Goal: Task Accomplishment & Management: Use online tool/utility

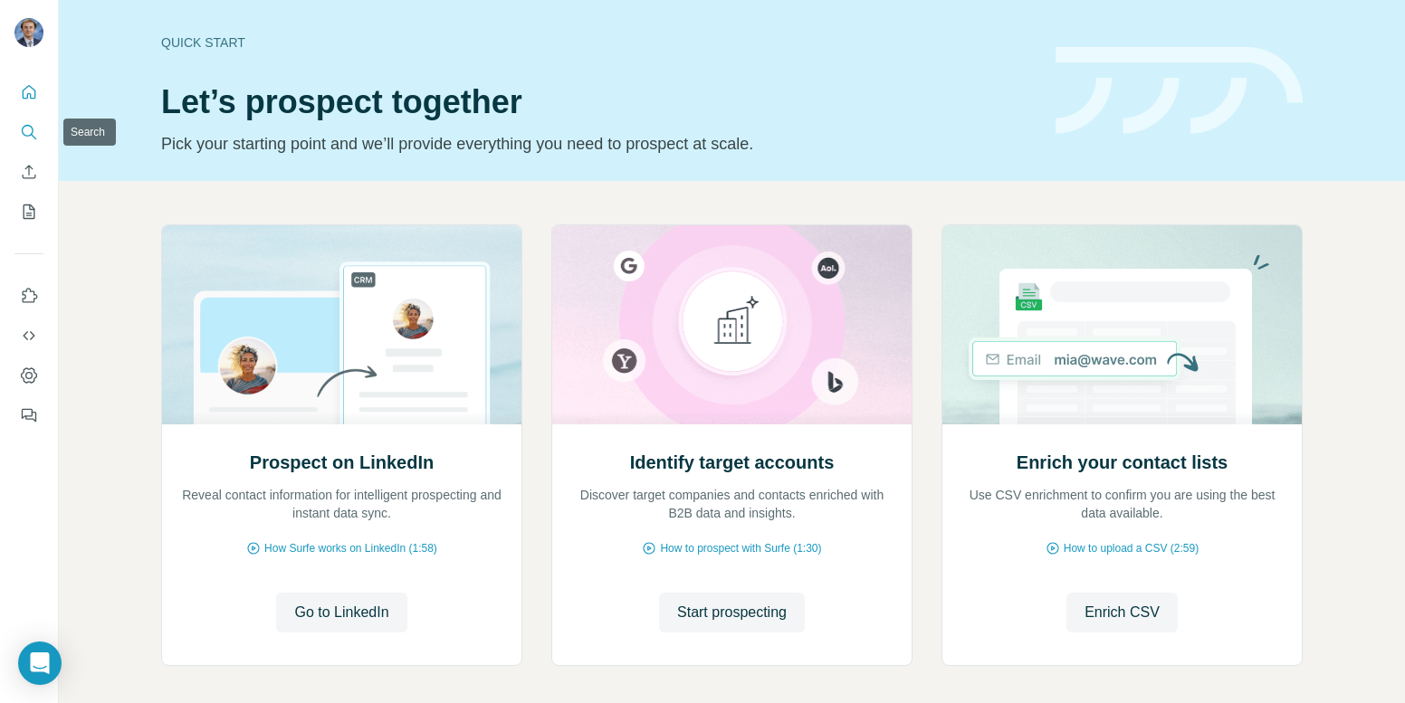
click at [30, 123] on icon "Search" at bounding box center [29, 132] width 18 height 18
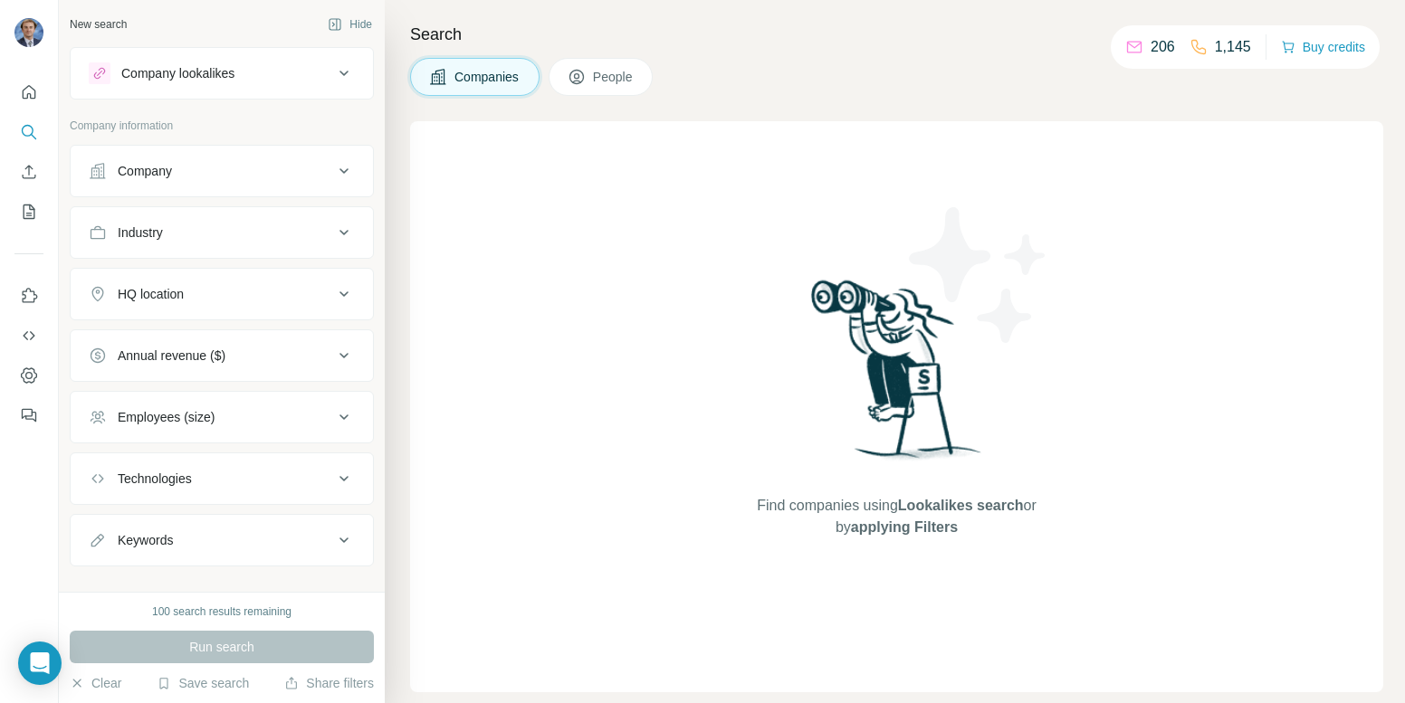
click at [230, 182] on button "Company" at bounding box center [222, 170] width 302 height 43
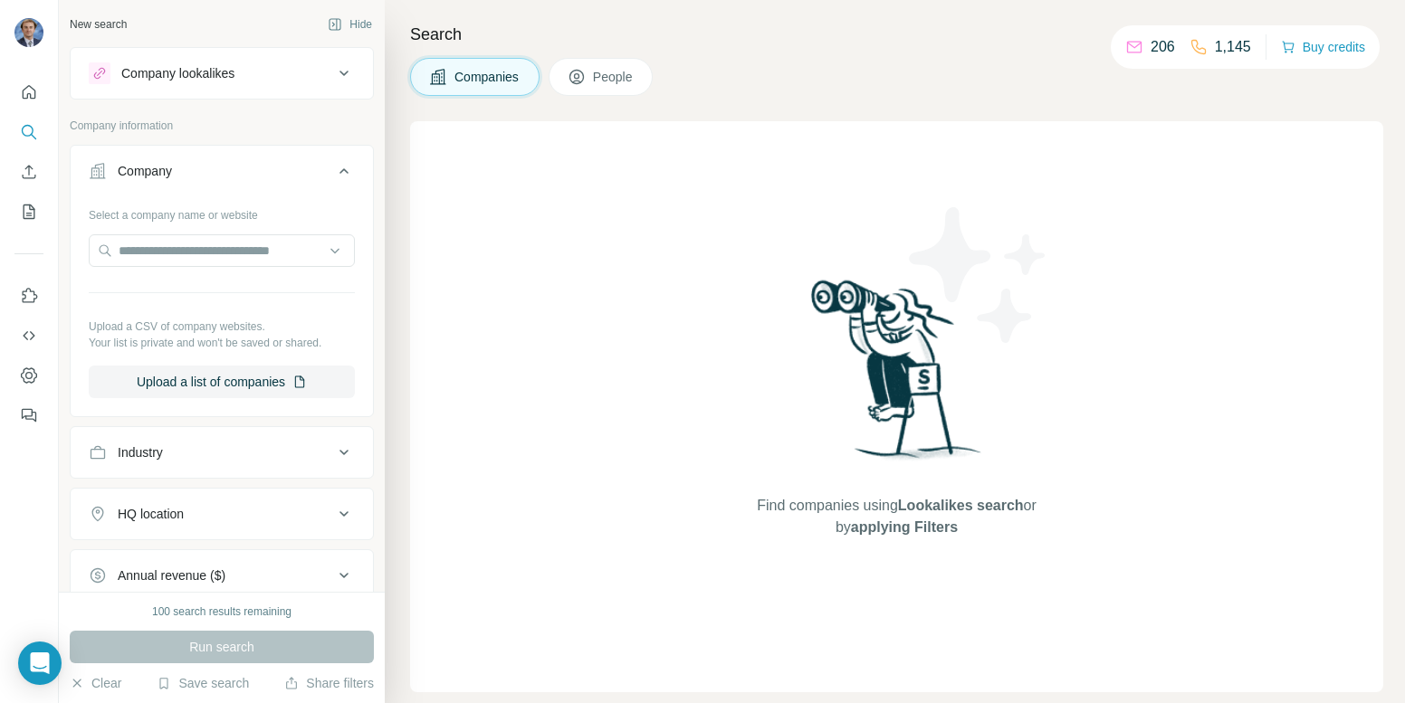
click at [216, 74] on div "Company lookalikes" at bounding box center [177, 73] width 113 height 18
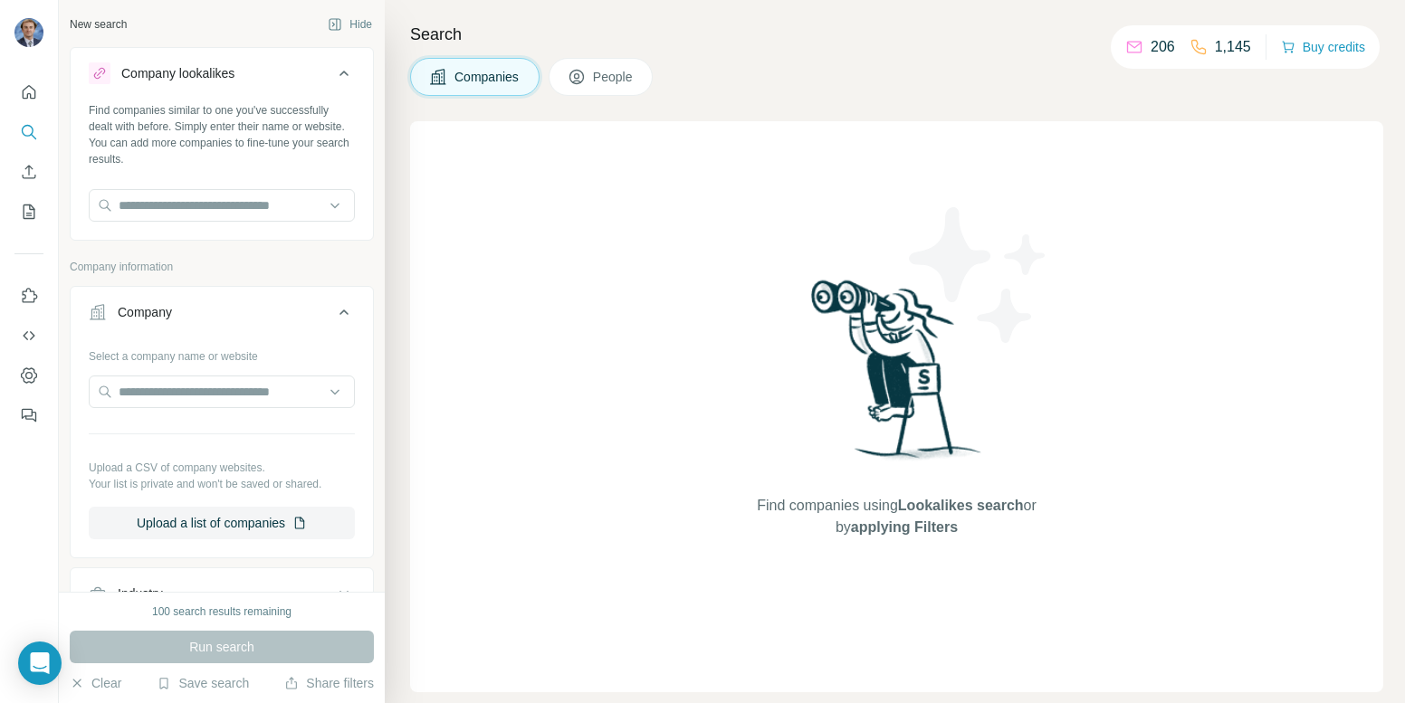
scroll to position [54, 0]
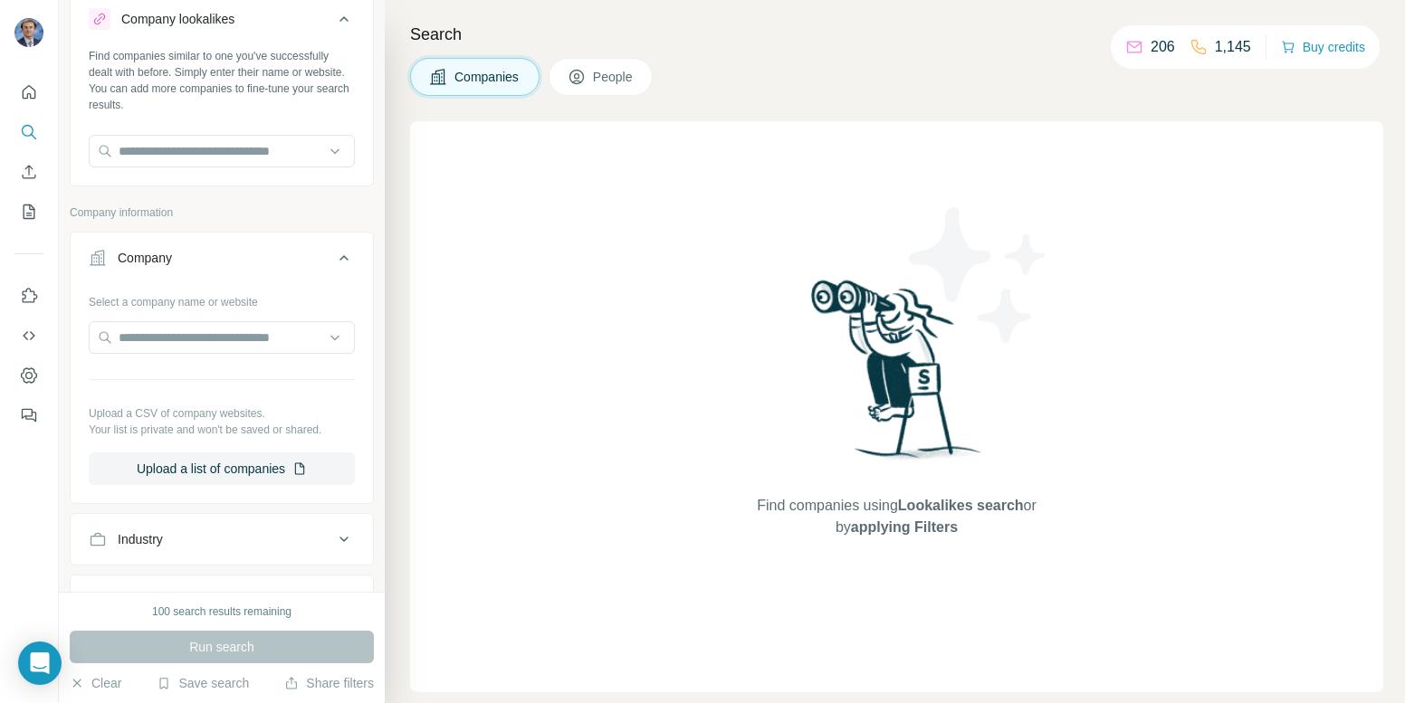
click at [339, 249] on icon at bounding box center [344, 258] width 22 height 22
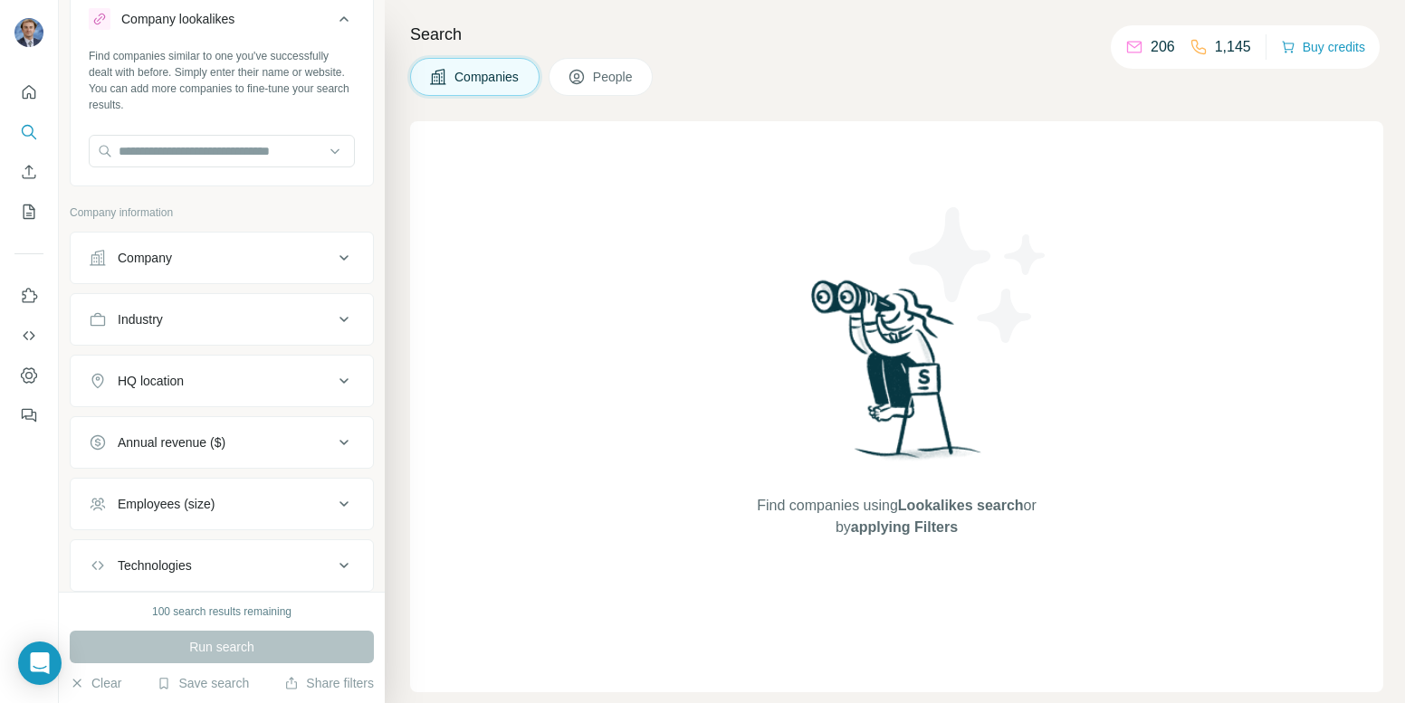
scroll to position [167, 0]
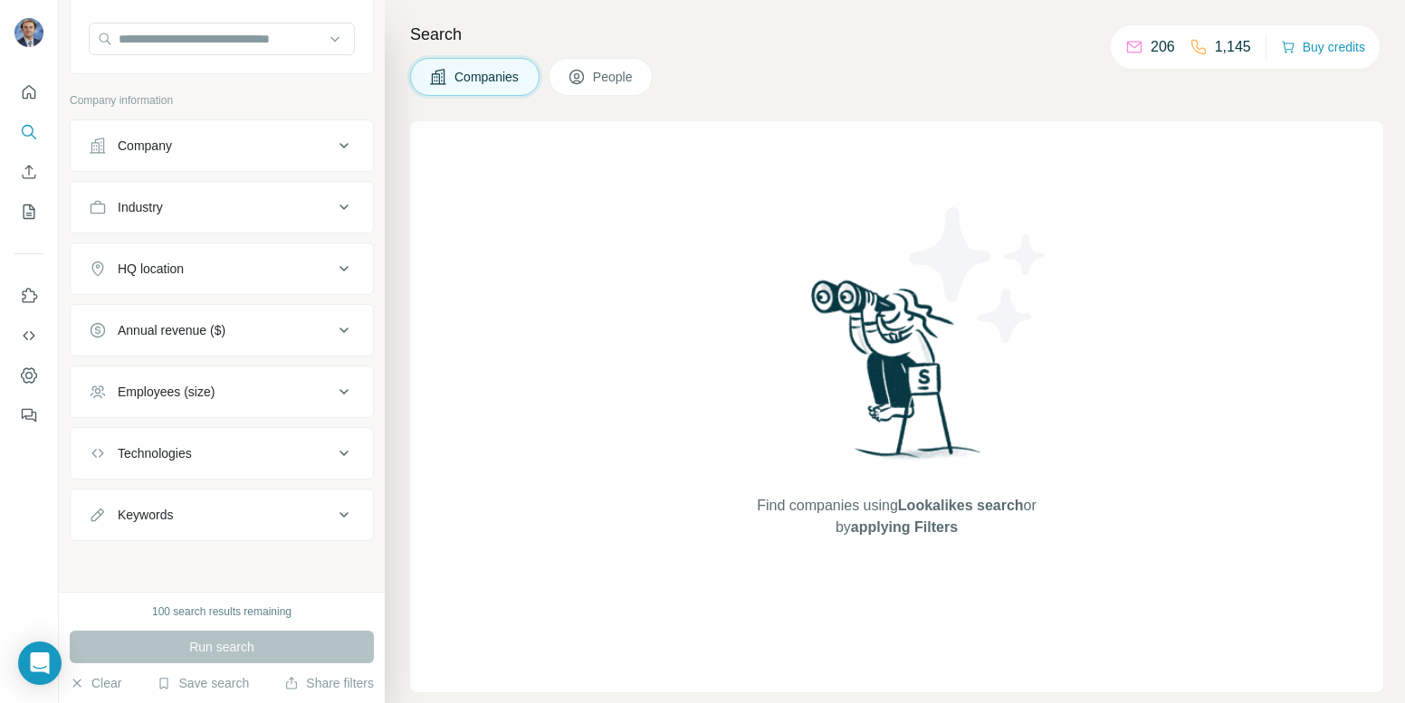
click at [253, 323] on div "Annual revenue ($)" at bounding box center [211, 330] width 244 height 18
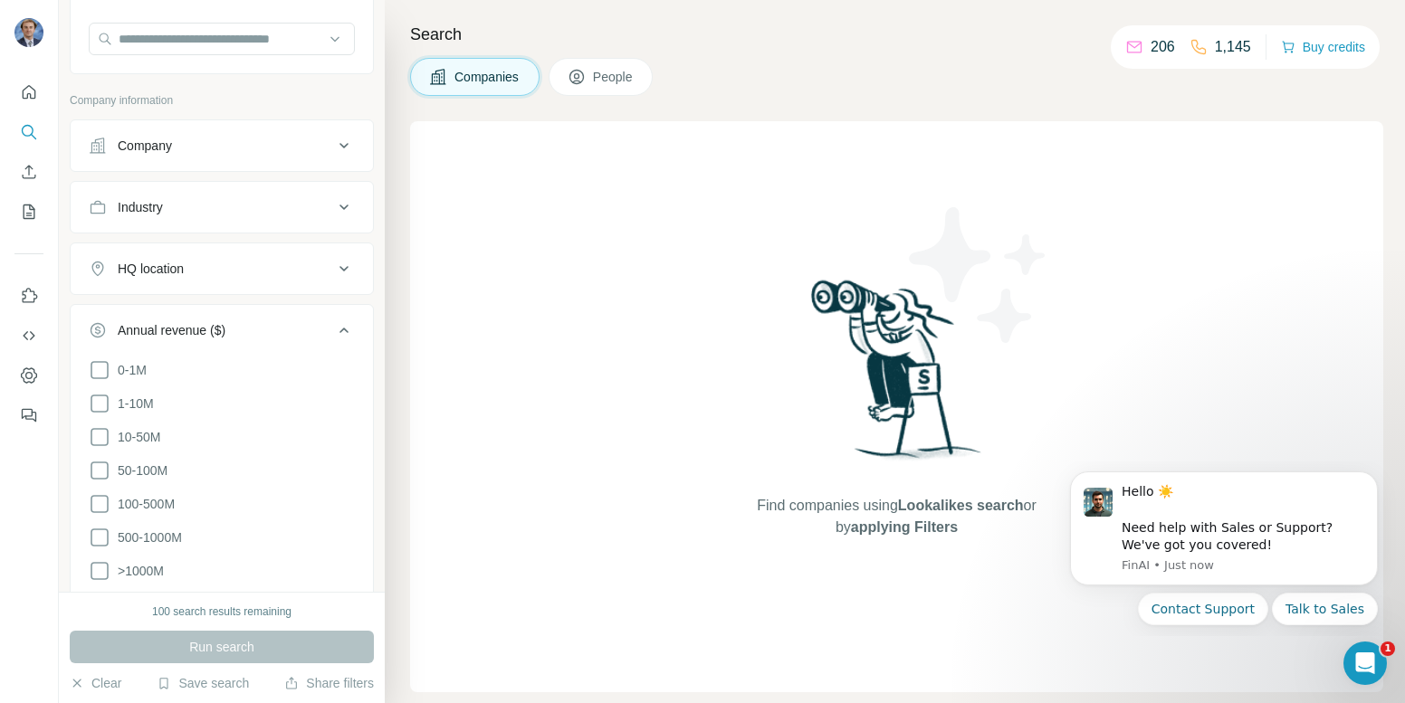
scroll to position [0, 0]
click at [274, 292] on div "HQ location" at bounding box center [222, 269] width 304 height 52
click at [368, 290] on button "HQ location" at bounding box center [222, 268] width 302 height 43
click at [351, 386] on icon at bounding box center [344, 385] width 22 height 22
click at [310, 434] on button "Employees (size)" at bounding box center [222, 445] width 302 height 43
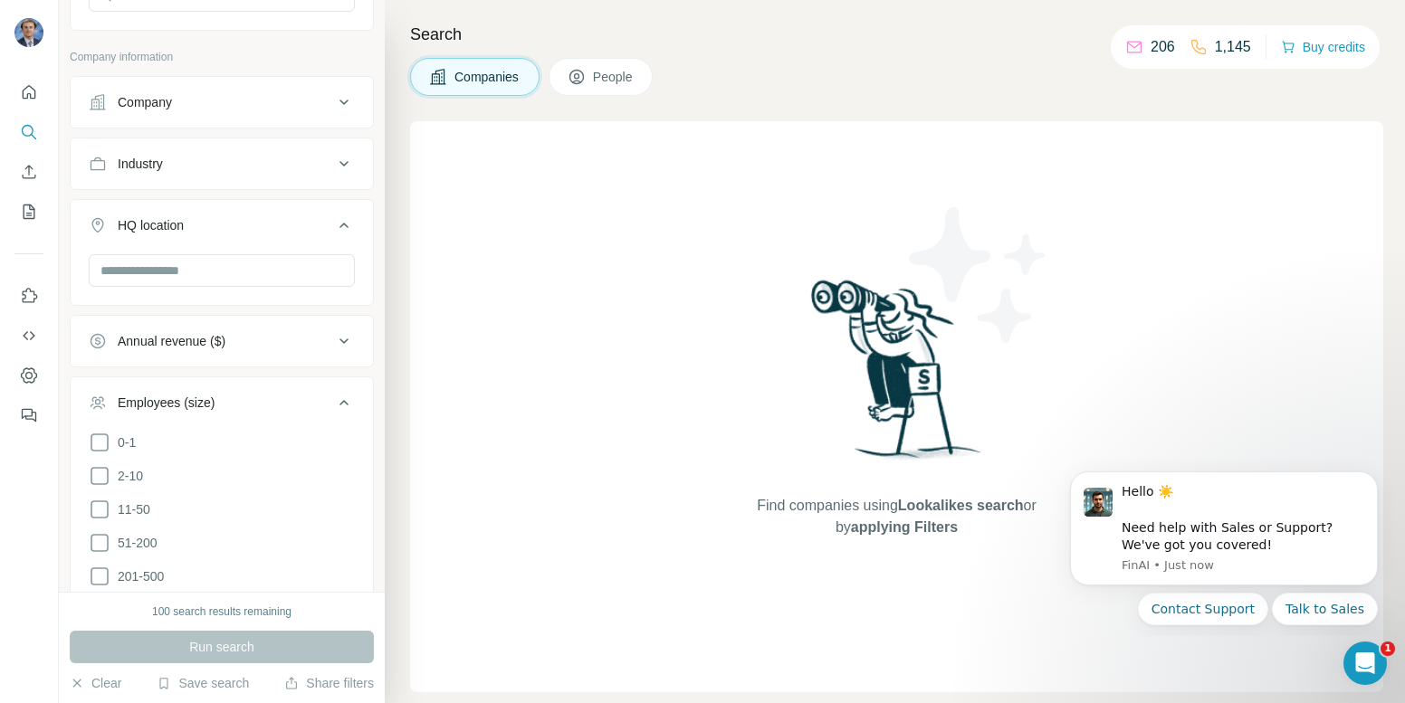
scroll to position [211, 0]
click at [101, 513] on icon at bounding box center [100, 509] width 22 height 22
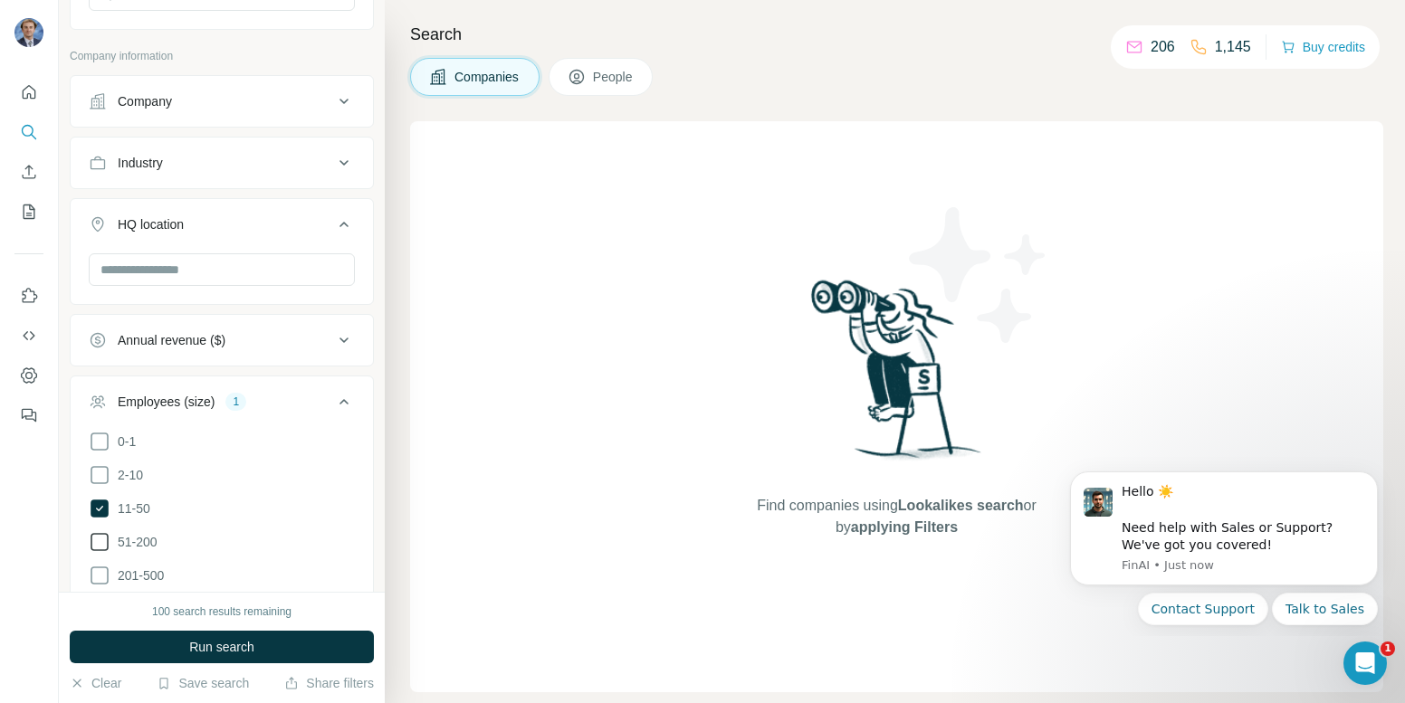
click at [99, 548] on icon at bounding box center [100, 542] width 22 height 22
click at [99, 576] on icon at bounding box center [100, 576] width 22 height 22
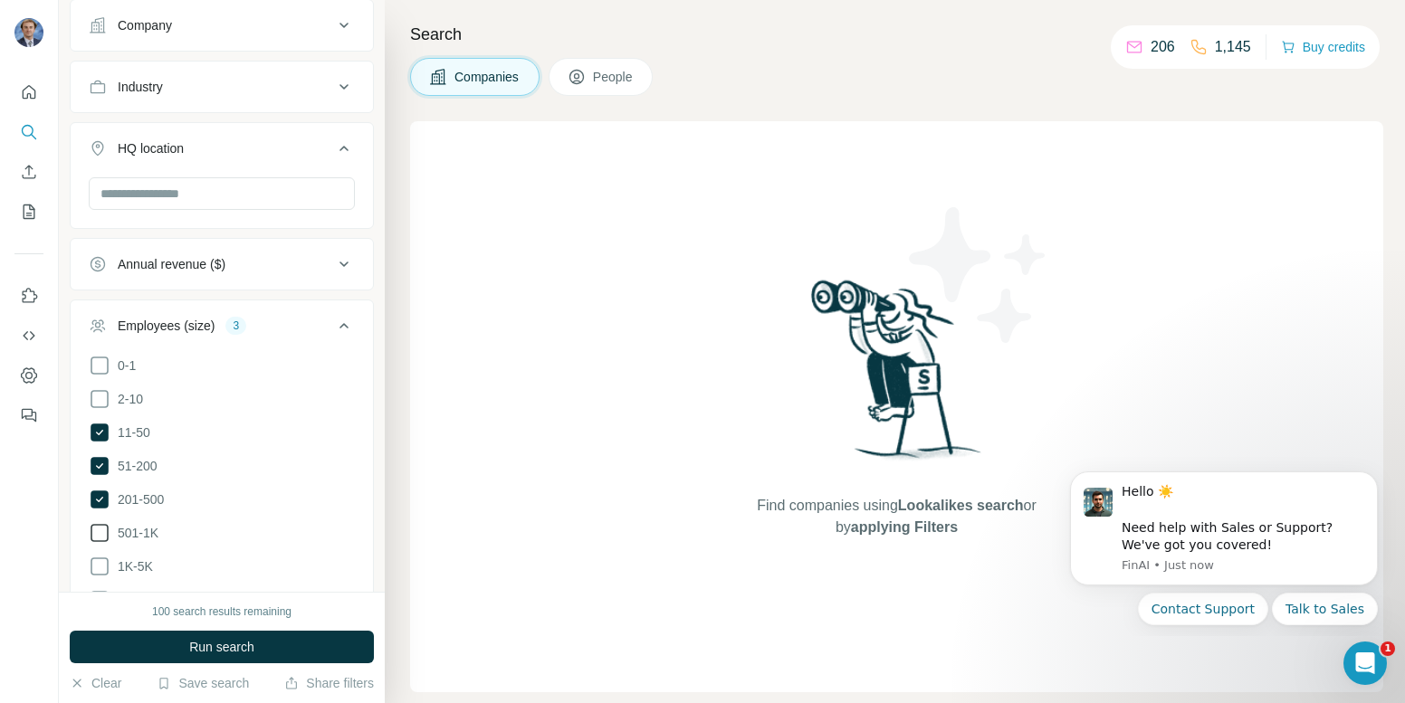
click at [103, 533] on icon at bounding box center [100, 533] width 22 height 22
click at [103, 566] on icon at bounding box center [100, 567] width 22 height 22
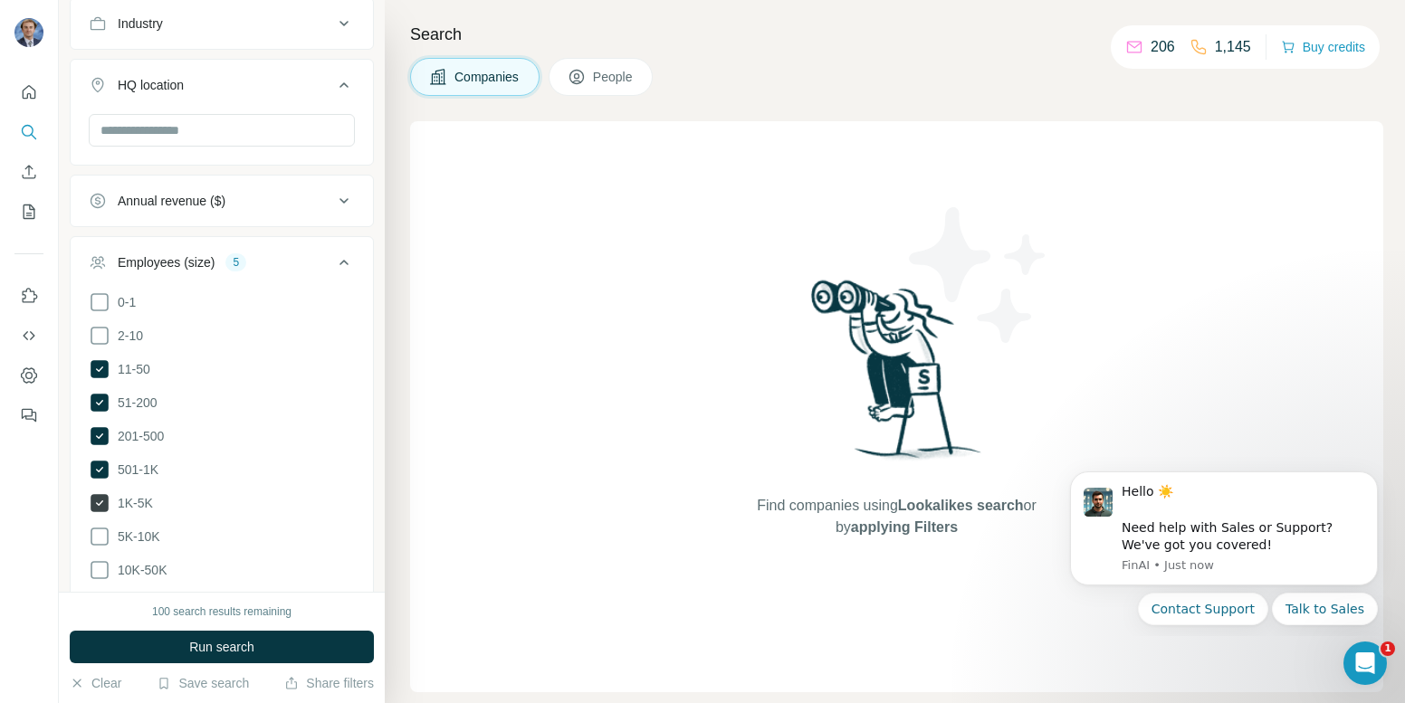
scroll to position [365, 0]
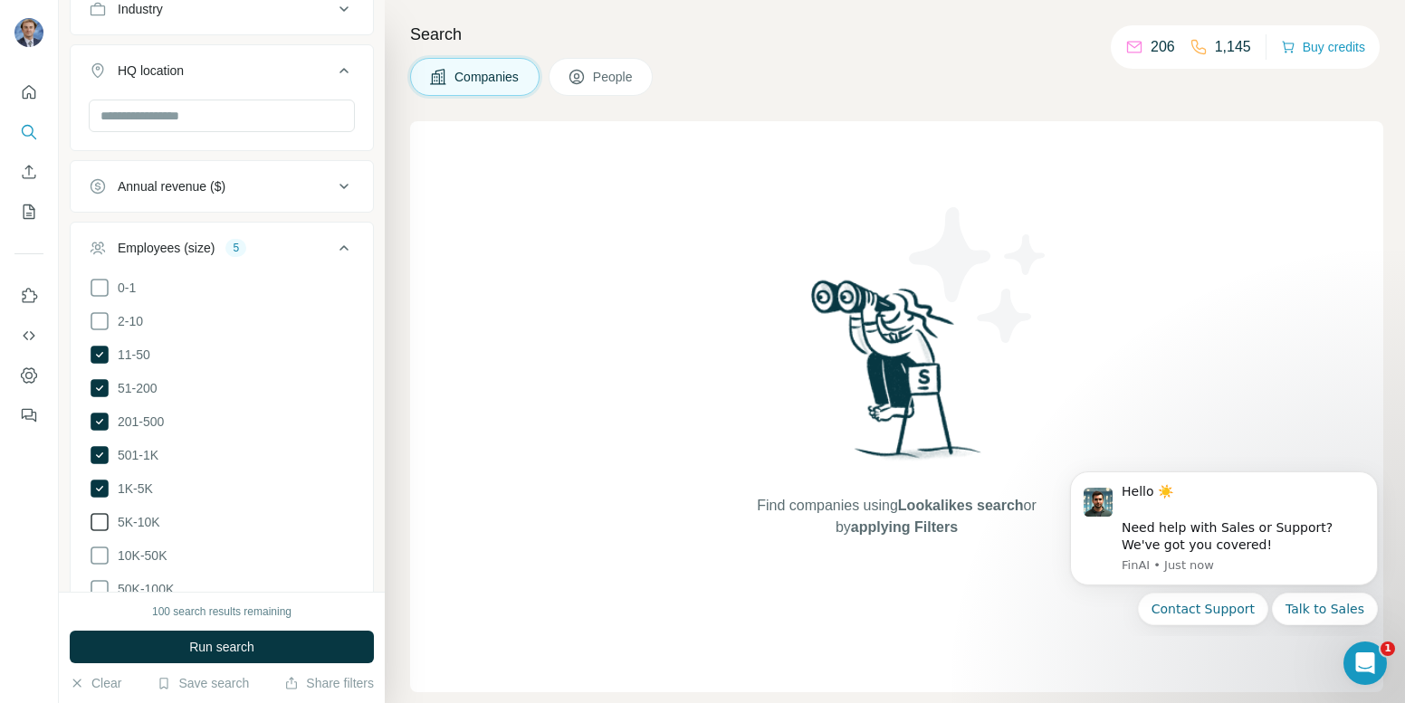
click at [100, 511] on icon at bounding box center [100, 522] width 22 height 22
click at [100, 531] on ul "0-1 2-10 11-50 [PHONE_NUMBER] 501-1K 1K-5K 5K-10K 10K-50K 50K-100K 100K-500K 50…" at bounding box center [222, 472] width 266 height 391
click at [100, 545] on icon at bounding box center [100, 556] width 22 height 22
click at [100, 578] on icon at bounding box center [100, 589] width 22 height 22
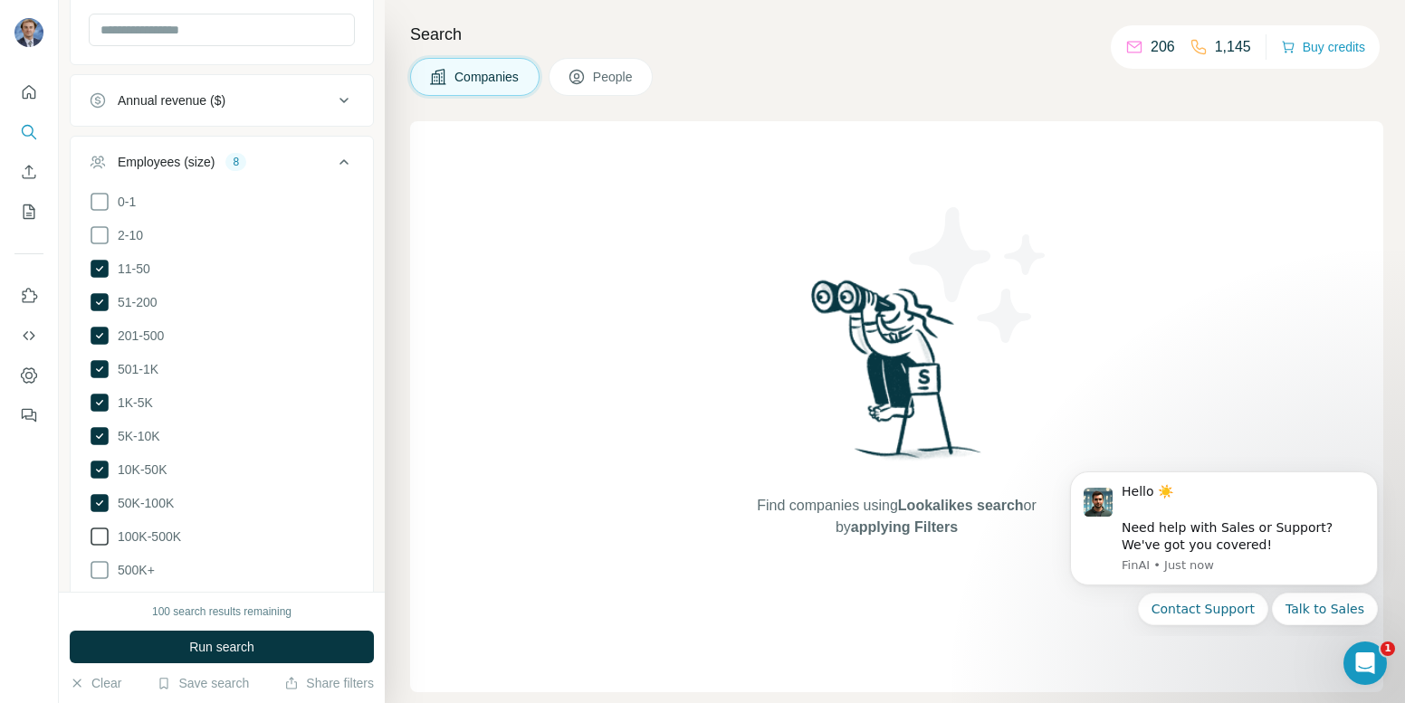
click at [98, 526] on icon at bounding box center [100, 537] width 22 height 22
click at [98, 561] on icon at bounding box center [99, 570] width 18 height 18
click at [342, 152] on icon at bounding box center [344, 162] width 22 height 22
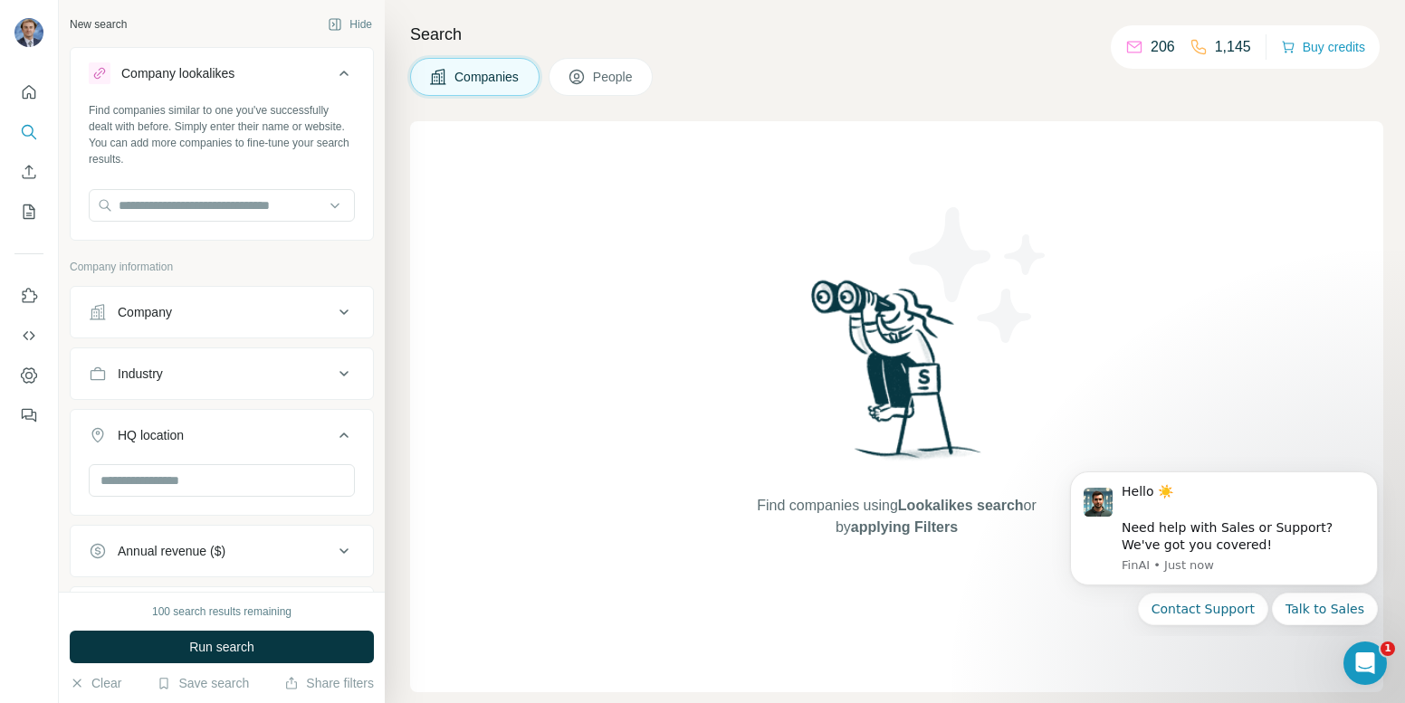
click at [153, 308] on div "Company" at bounding box center [145, 312] width 54 height 18
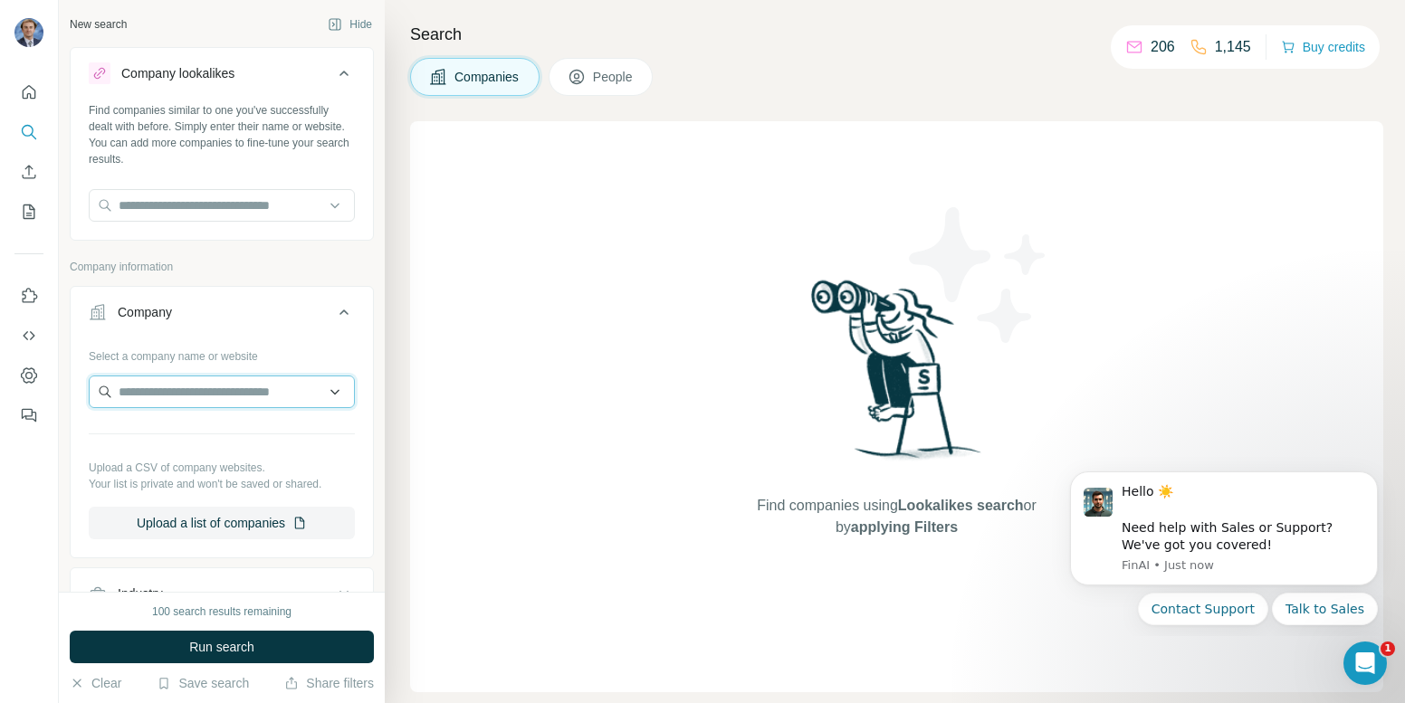
click at [174, 397] on input "text" at bounding box center [222, 392] width 266 height 33
click at [460, 367] on div "Find companies using Lookalikes search or by applying Filters" at bounding box center [896, 406] width 973 height 571
click at [357, 313] on button "Company" at bounding box center [222, 316] width 302 height 51
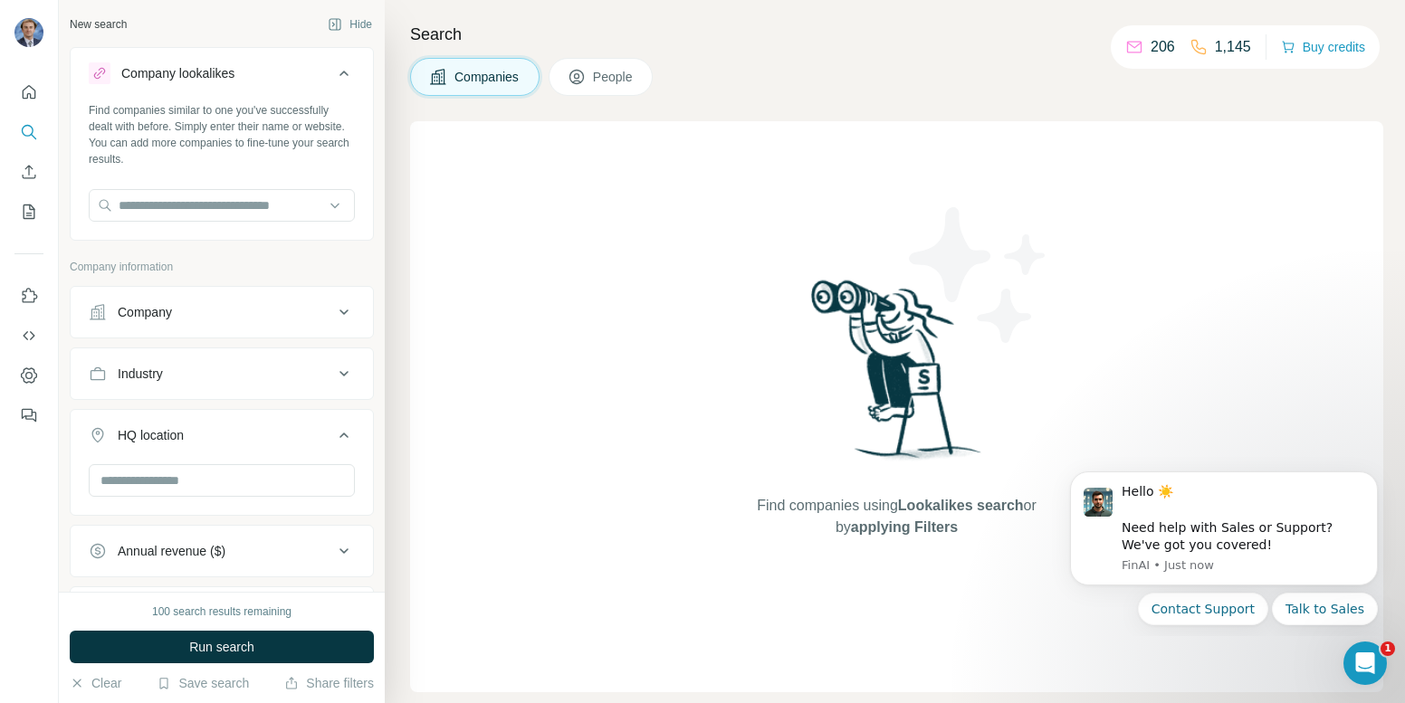
click at [261, 391] on button "Industry" at bounding box center [222, 373] width 302 height 43
click at [214, 420] on input at bounding box center [212, 419] width 224 height 20
type input "*"
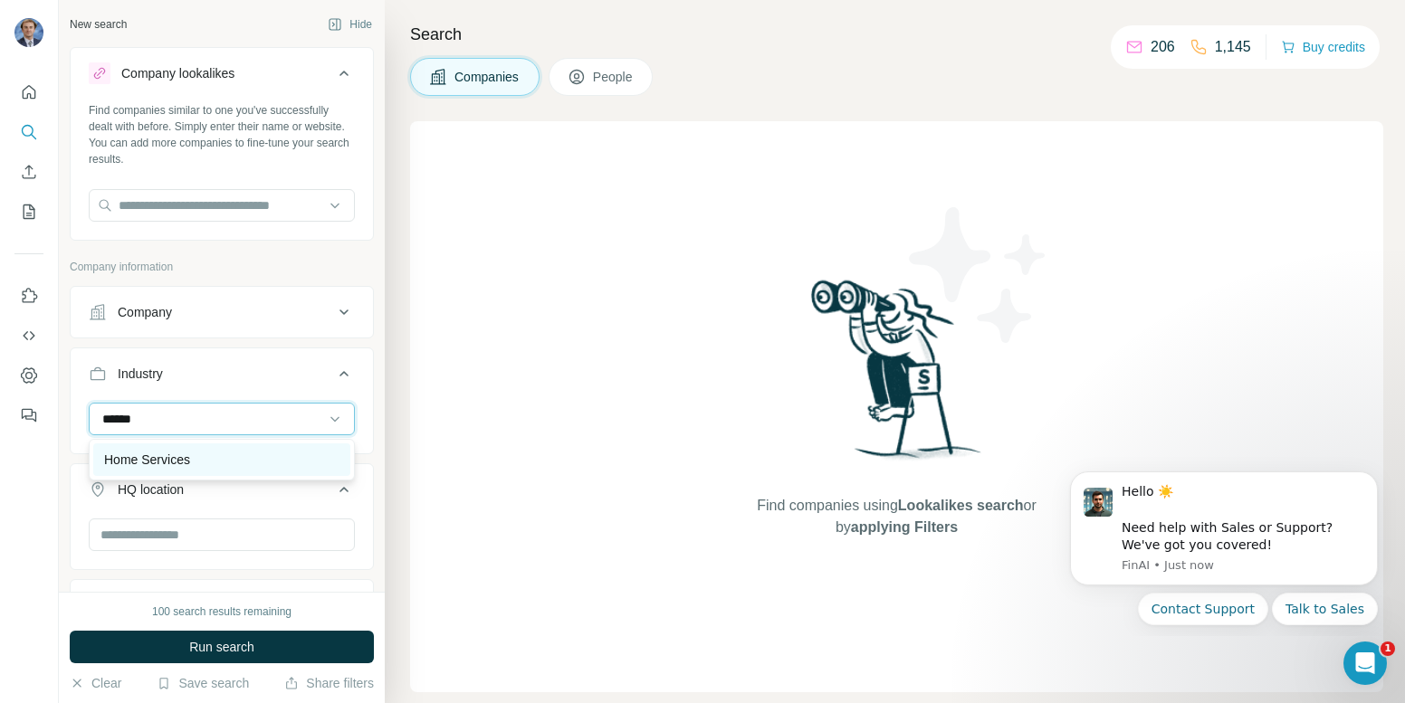
type input "******"
click at [202, 458] on div "Home Services" at bounding box center [221, 460] width 235 height 18
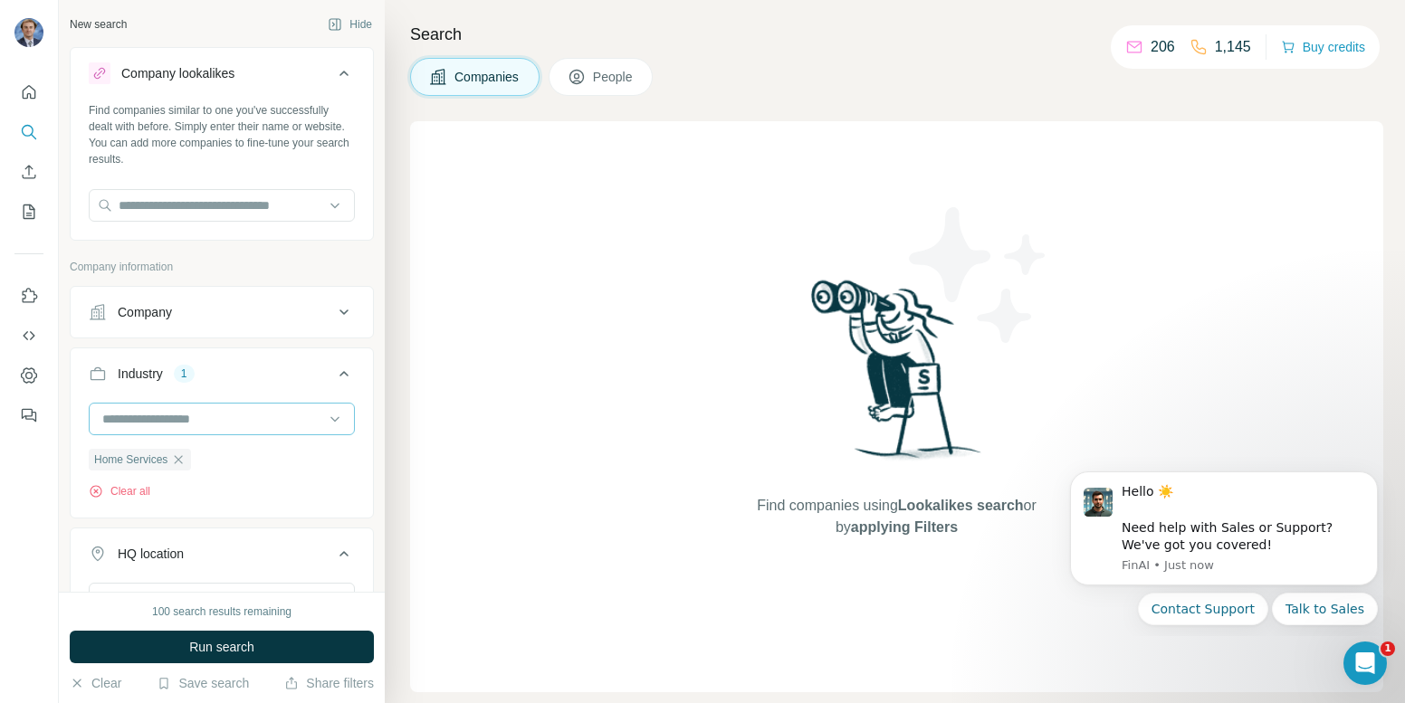
click at [217, 430] on div at bounding box center [212, 419] width 224 height 31
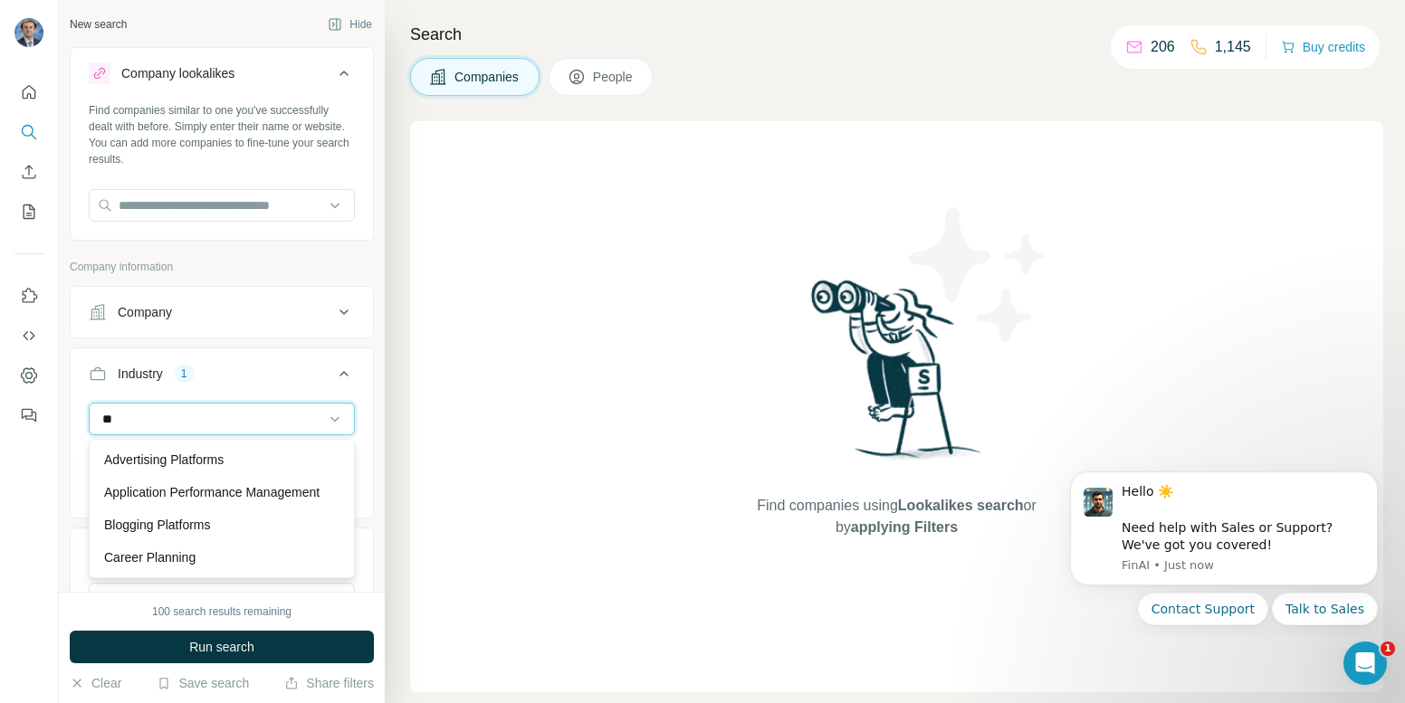
type input "*"
click at [615, 355] on div "Find companies using Lookalikes search or by applying Filters" at bounding box center [896, 406] width 973 height 571
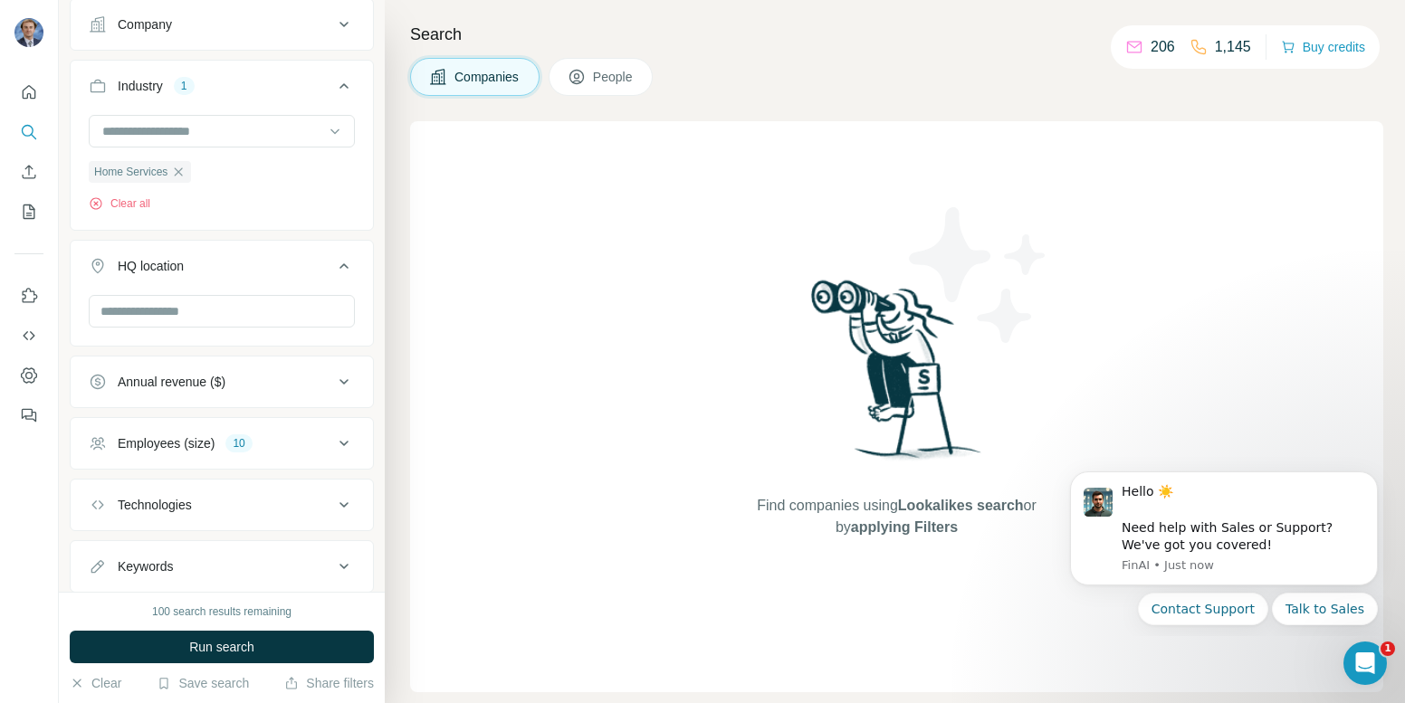
scroll to position [340, 0]
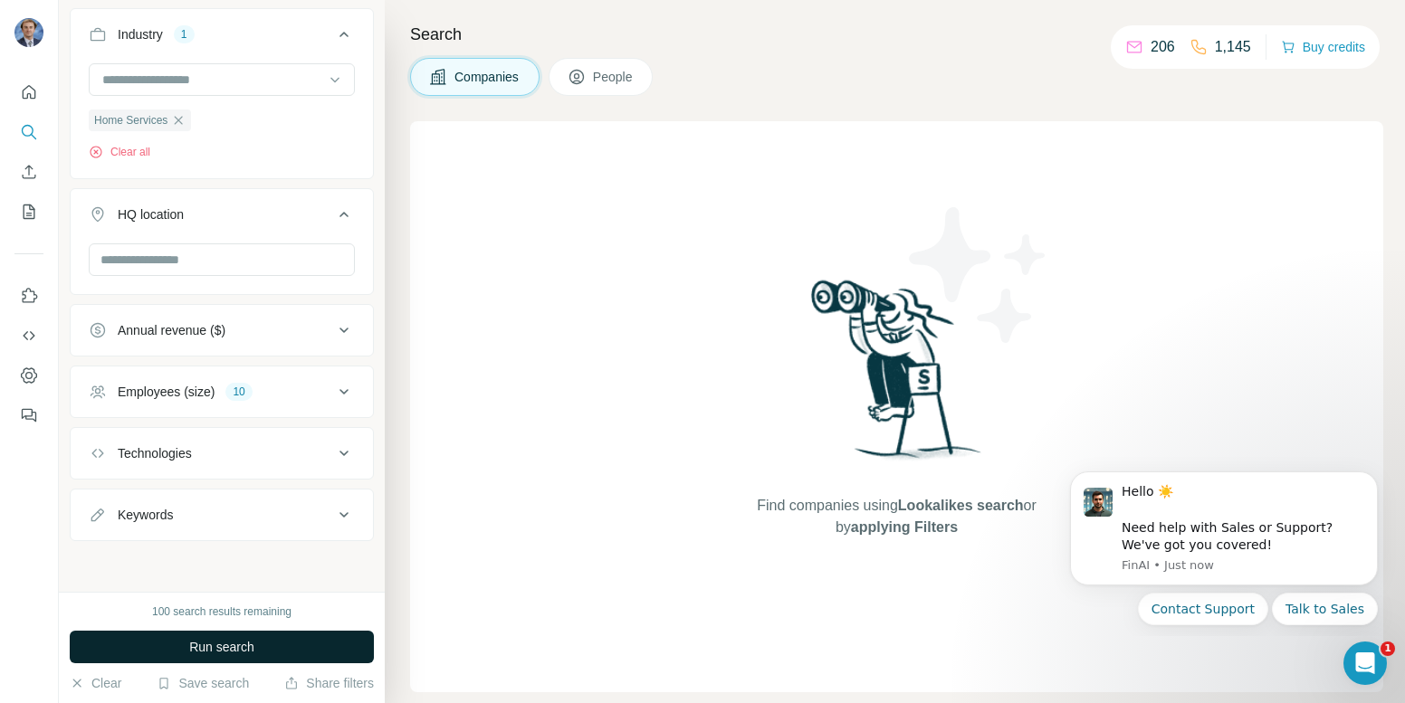
click at [267, 640] on button "Run search" at bounding box center [222, 647] width 304 height 33
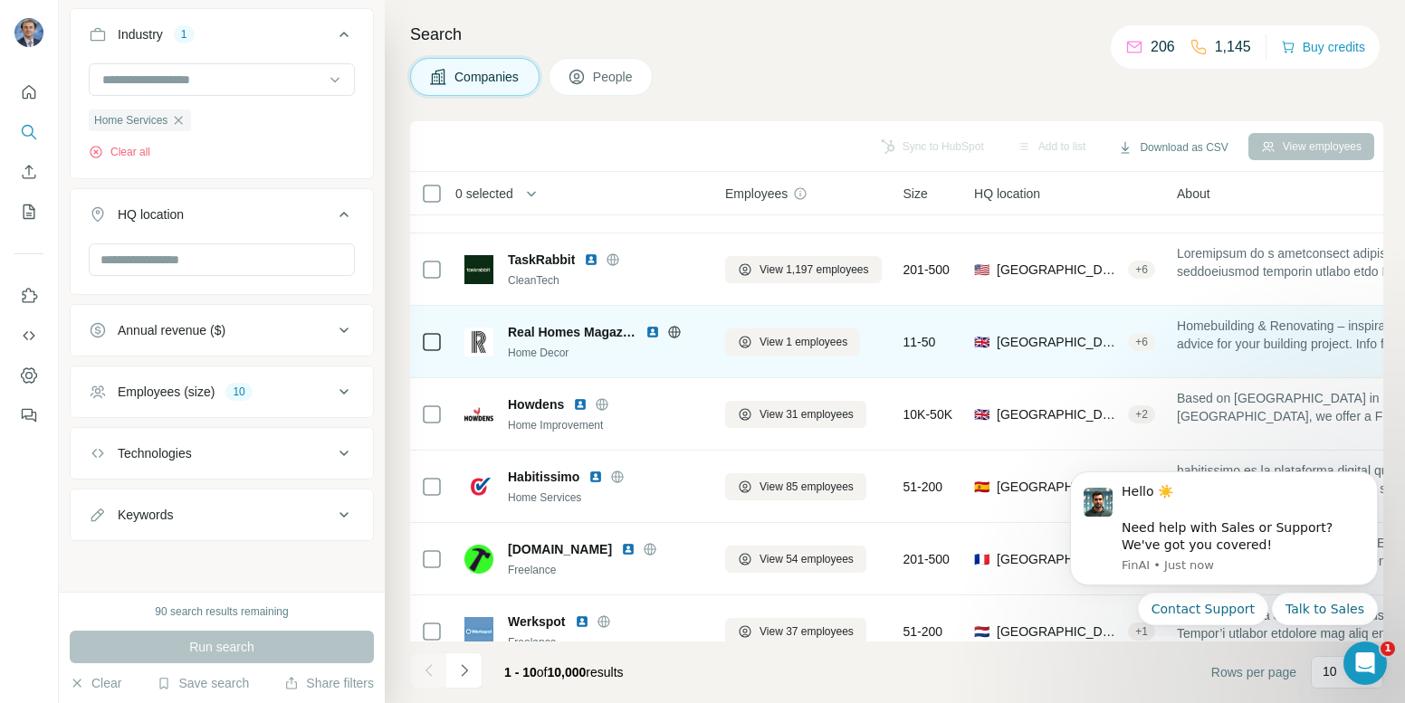
scroll to position [131, 0]
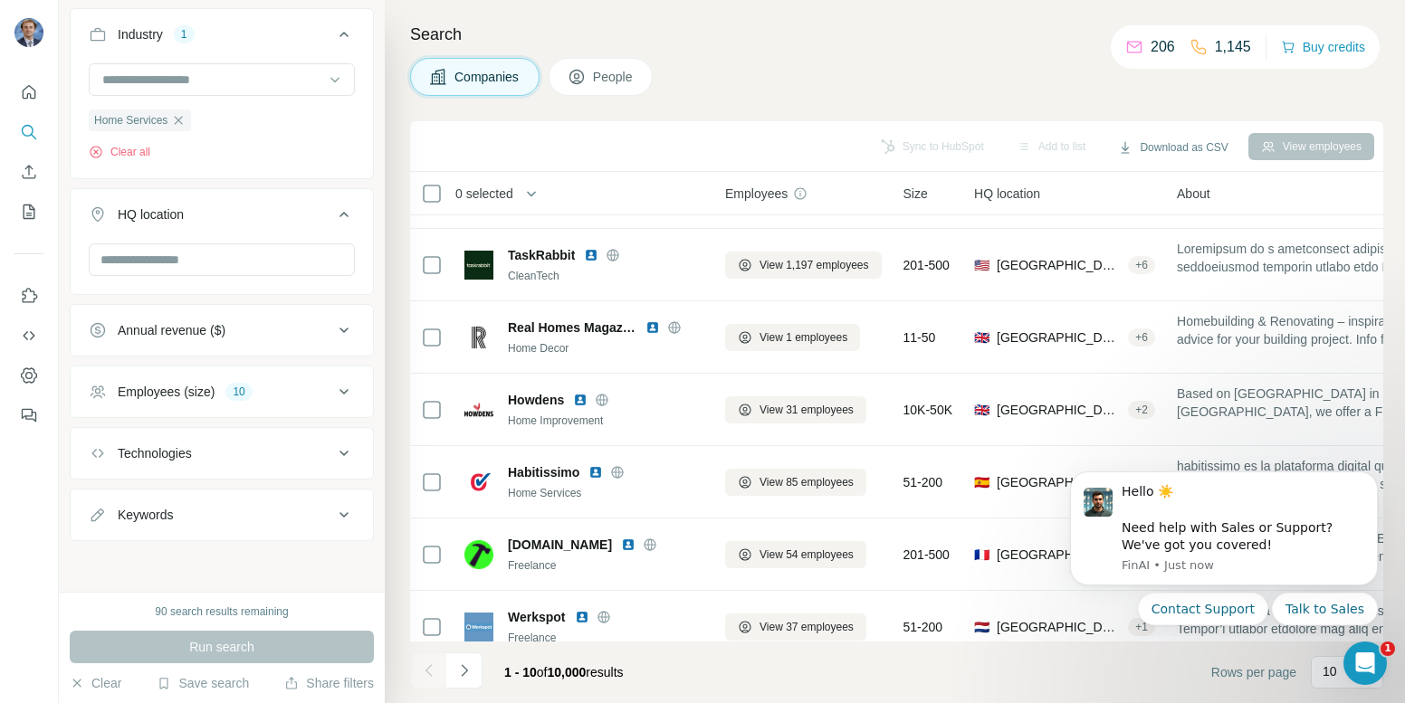
click at [271, 436] on button "Technologies" at bounding box center [222, 453] width 302 height 43
click at [255, 485] on input "text" at bounding box center [222, 497] width 266 height 33
click at [213, 546] on div "No results" at bounding box center [221, 541] width 257 height 36
click at [172, 506] on input "**********" at bounding box center [222, 497] width 266 height 33
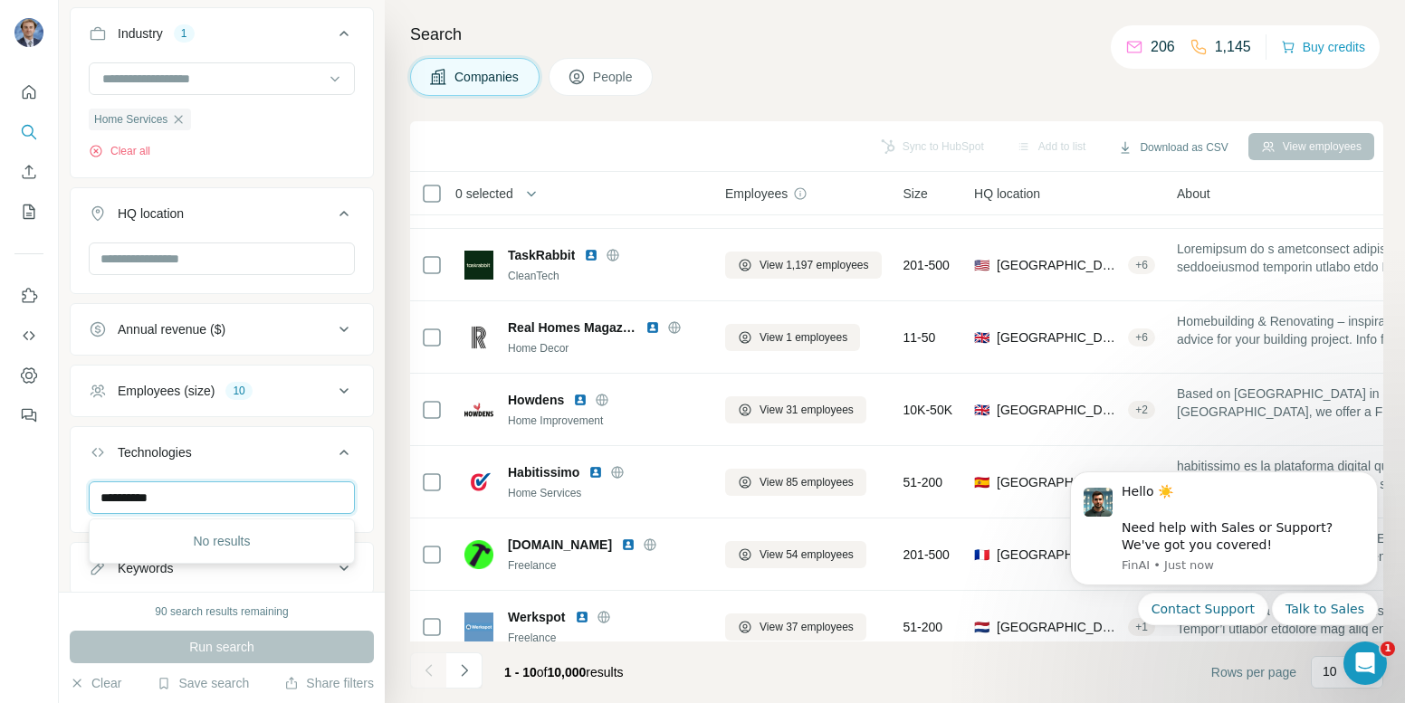
click at [172, 506] on input "**********" at bounding box center [222, 497] width 266 height 33
type input "***"
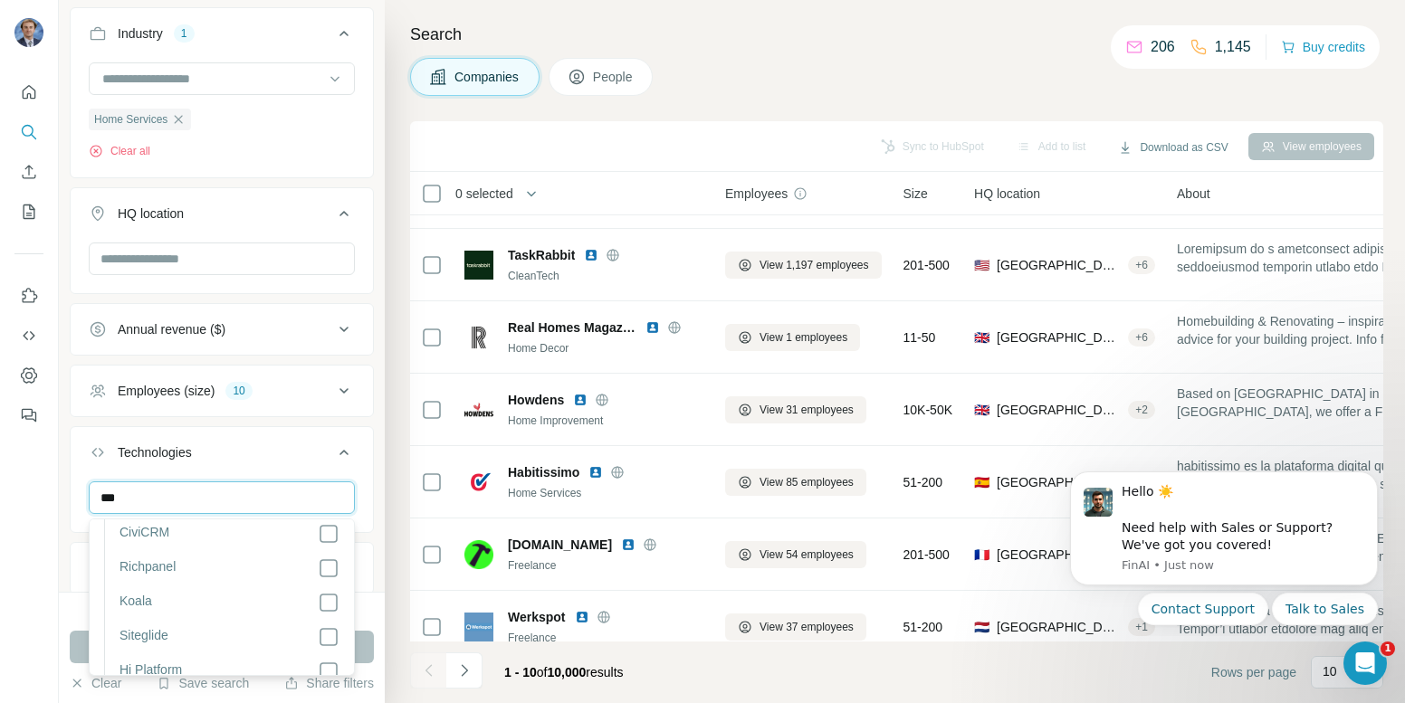
scroll to position [1088, 0]
click at [242, 439] on button "Technologies" at bounding box center [222, 456] width 302 height 51
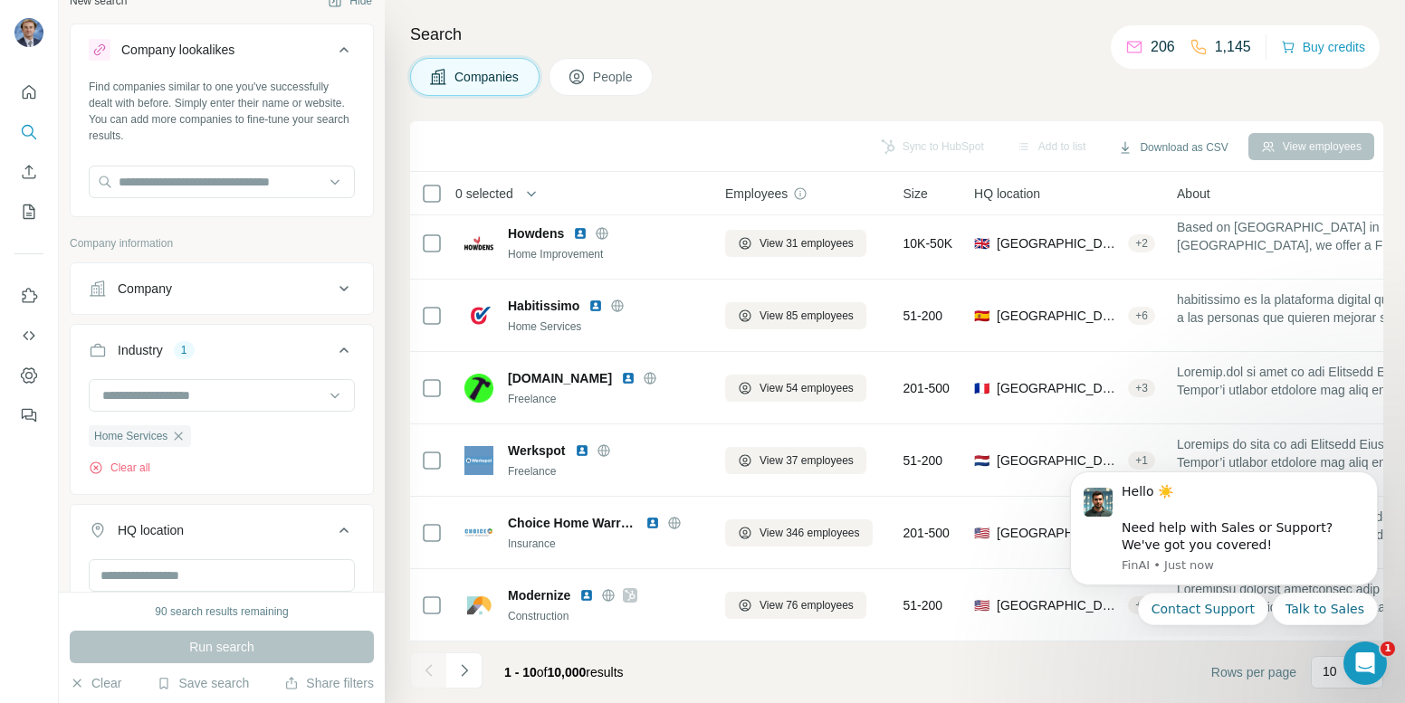
scroll to position [0, 0]
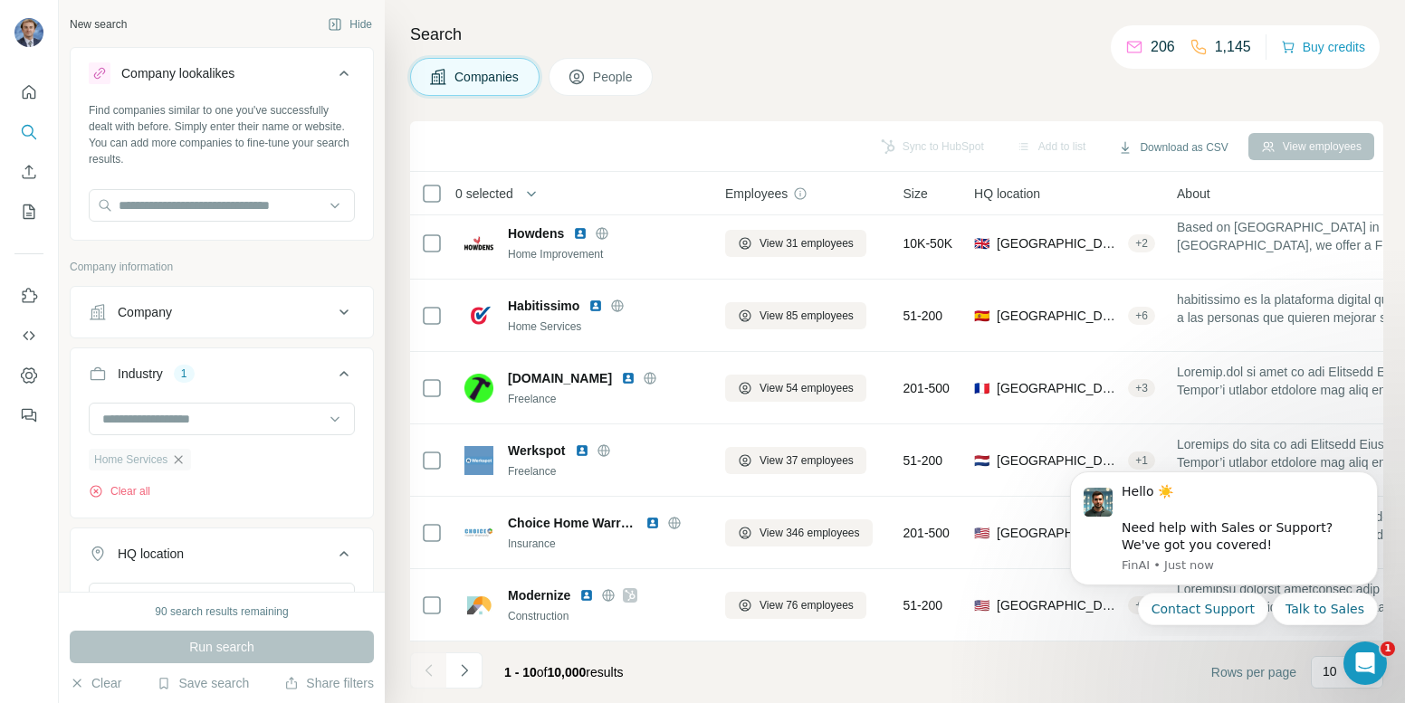
click at [186, 462] on icon "button" at bounding box center [178, 459] width 14 height 14
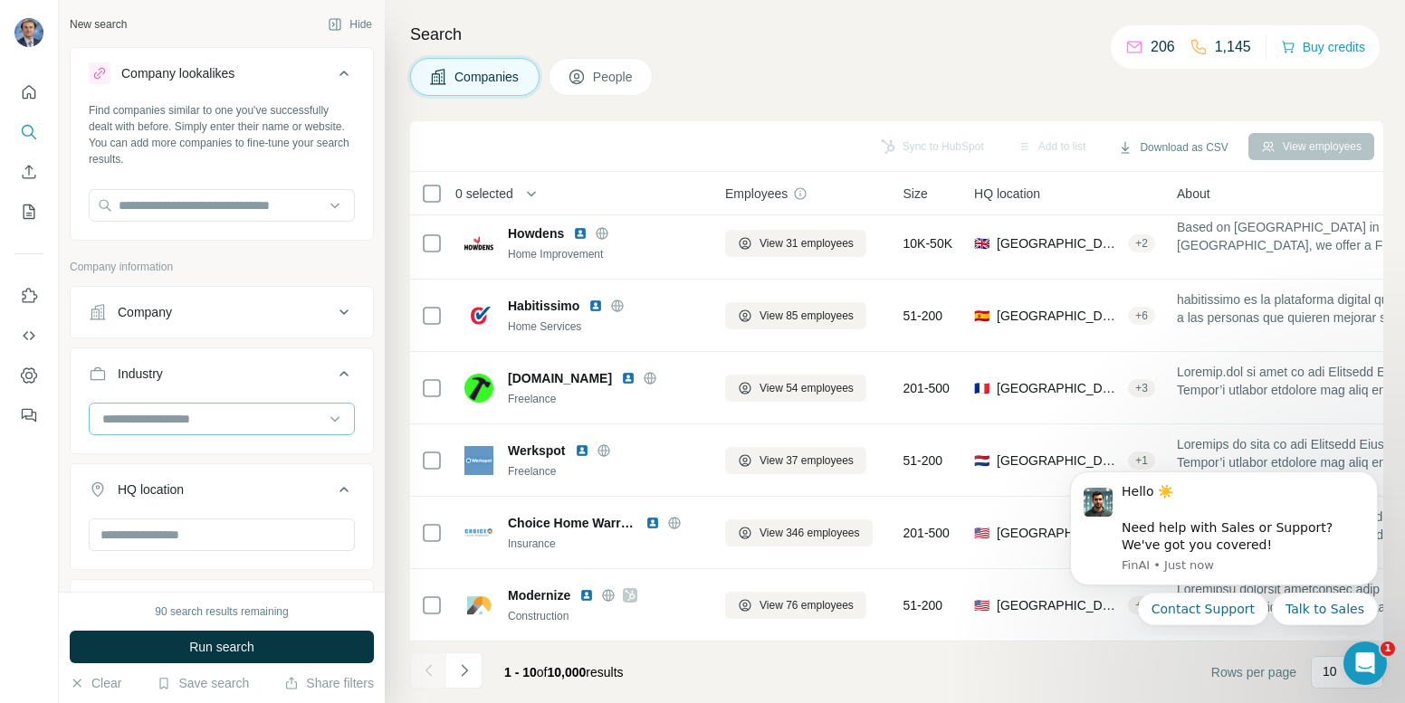
click at [167, 421] on input at bounding box center [212, 419] width 224 height 20
type input "**"
